Goal: Transaction & Acquisition: Purchase product/service

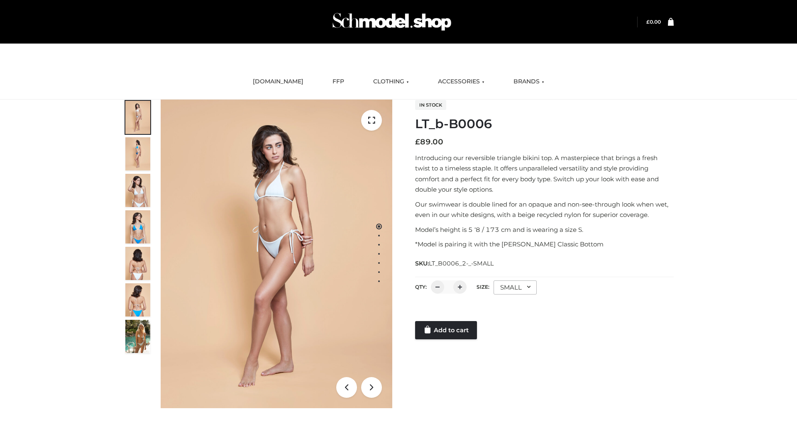
click at [447, 330] on link "Add to cart" at bounding box center [446, 330] width 62 height 18
